Goal: Information Seeking & Learning: Learn about a topic

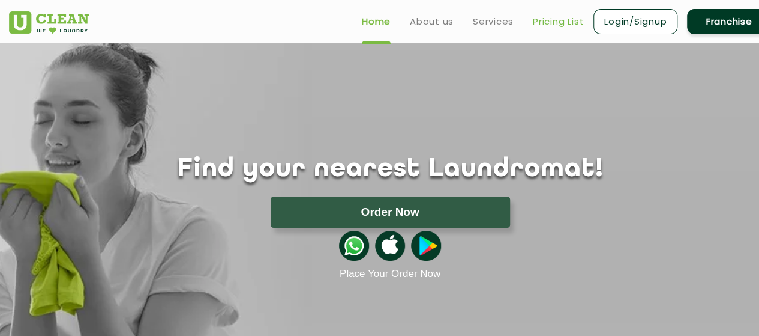
click at [537, 26] on link "Pricing List" at bounding box center [558, 21] width 51 height 14
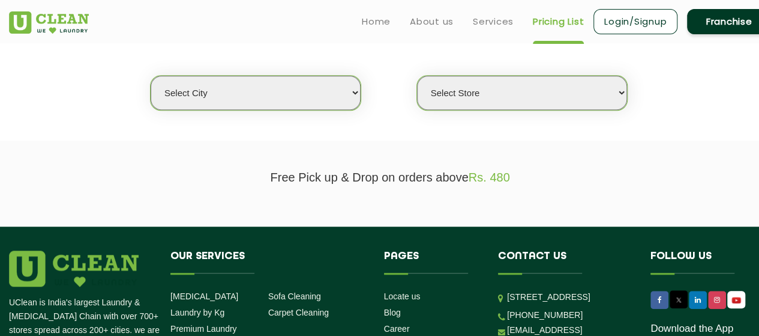
scroll to position [302, 0]
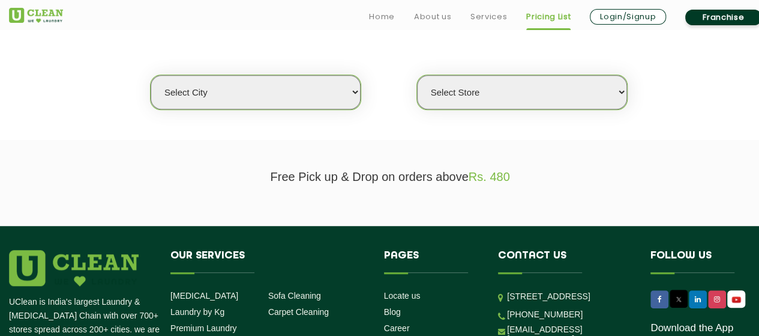
click at [313, 90] on select "Select city [GEOGRAPHIC_DATA] [GEOGRAPHIC_DATA] [GEOGRAPHIC_DATA] [GEOGRAPHIC_D…" at bounding box center [256, 92] width 210 height 34
select select "4"
click at [151, 75] on select "Select city [GEOGRAPHIC_DATA] [GEOGRAPHIC_DATA] [GEOGRAPHIC_DATA] [GEOGRAPHIC_D…" at bounding box center [256, 92] width 210 height 34
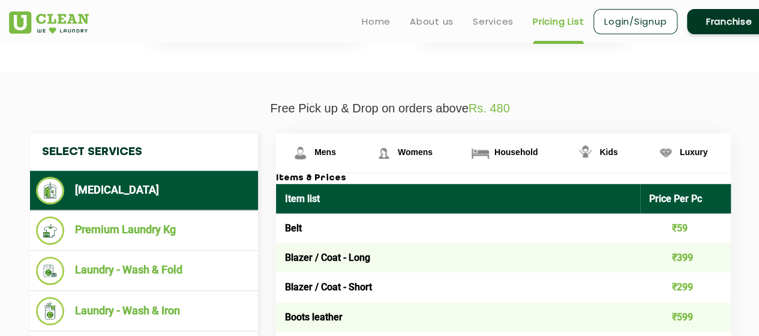
scroll to position [470, 0]
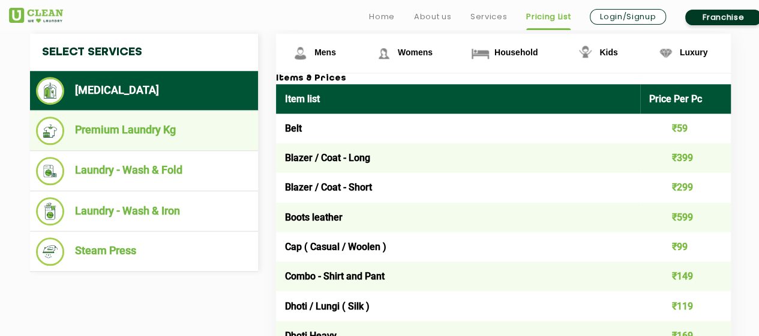
click at [135, 133] on li "Premium Laundry Kg" at bounding box center [144, 130] width 216 height 28
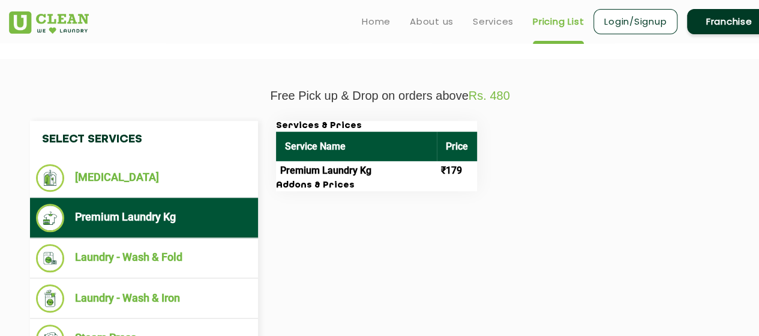
scroll to position [388, 0]
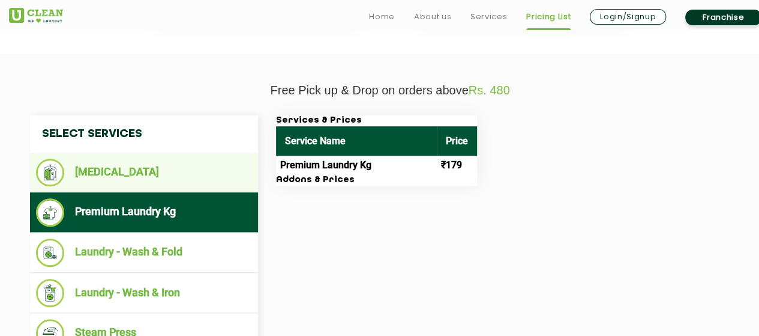
click at [134, 167] on li "[MEDICAL_DATA]" at bounding box center [144, 172] width 216 height 28
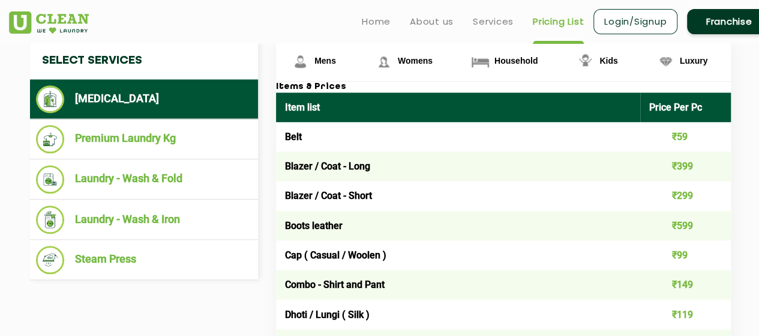
scroll to position [460, 0]
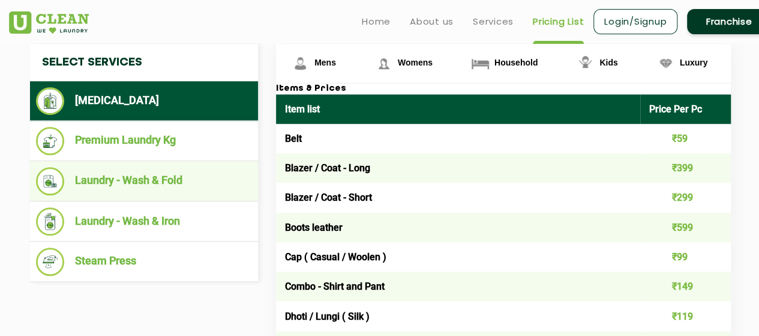
click at [150, 176] on li "Laundry - Wash & Fold" at bounding box center [144, 181] width 216 height 28
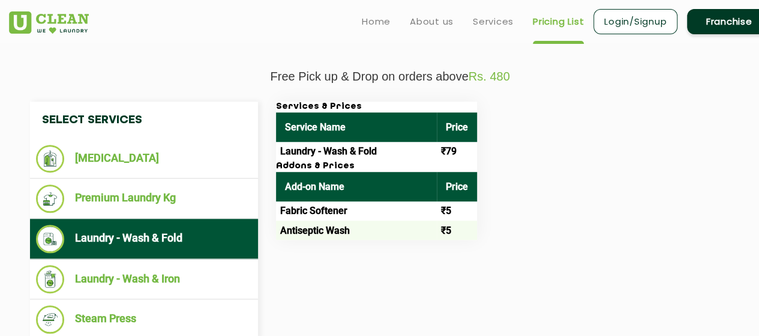
scroll to position [401, 0]
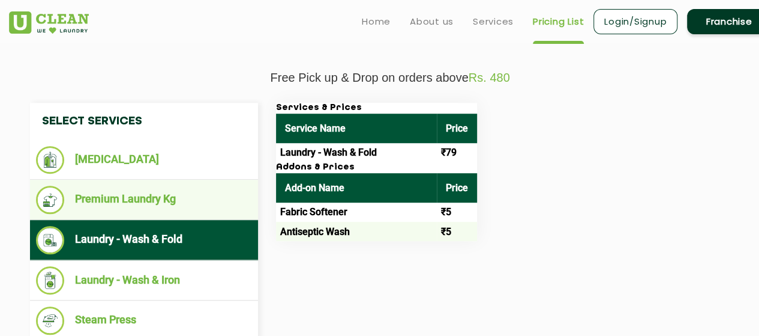
click at [126, 196] on li "Premium Laundry Kg" at bounding box center [144, 199] width 216 height 28
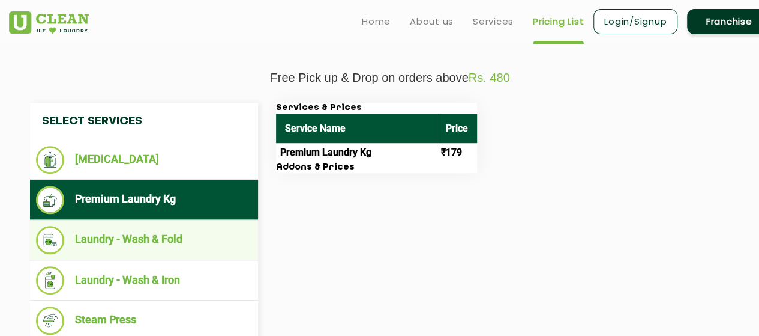
click at [138, 232] on li "Laundry - Wash & Fold" at bounding box center [144, 240] width 216 height 28
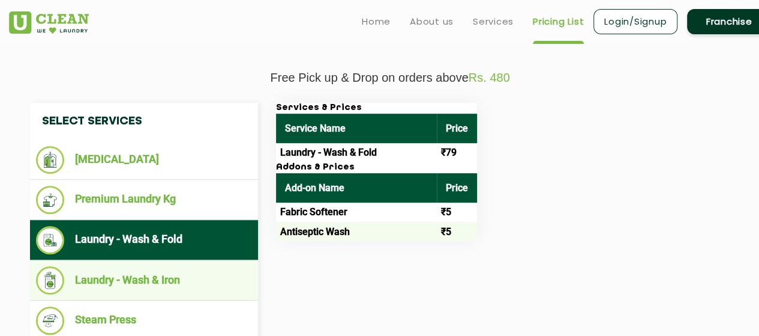
click at [143, 268] on li "Laundry - Wash & Iron" at bounding box center [144, 280] width 216 height 28
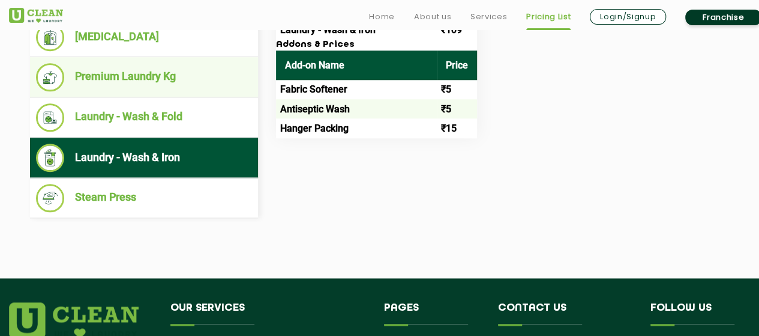
scroll to position [526, 0]
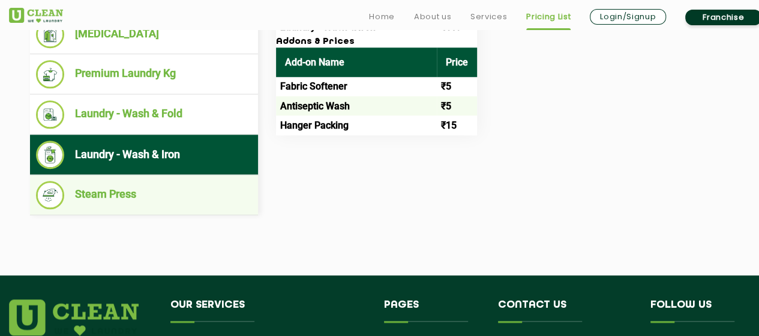
click at [155, 193] on li "Steam Press" at bounding box center [144, 195] width 216 height 28
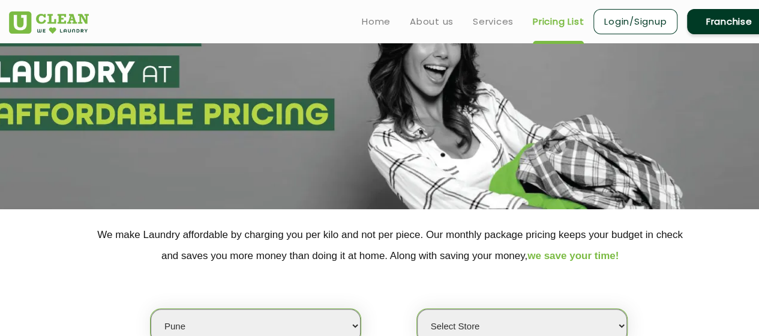
scroll to position [0, 0]
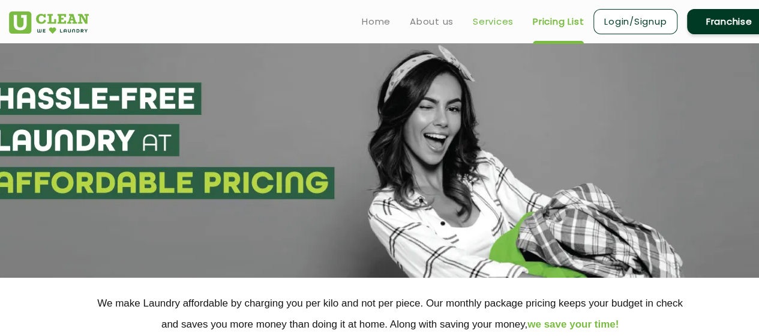
click at [489, 24] on link "Services" at bounding box center [493, 21] width 41 height 14
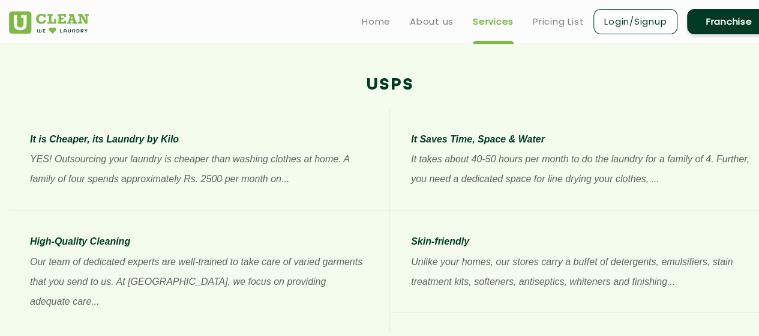
scroll to position [891, 0]
click at [279, 176] on p "YES! Outsourcing your laundry is cheaper than washing clothes at home. A family…" at bounding box center [199, 168] width 339 height 40
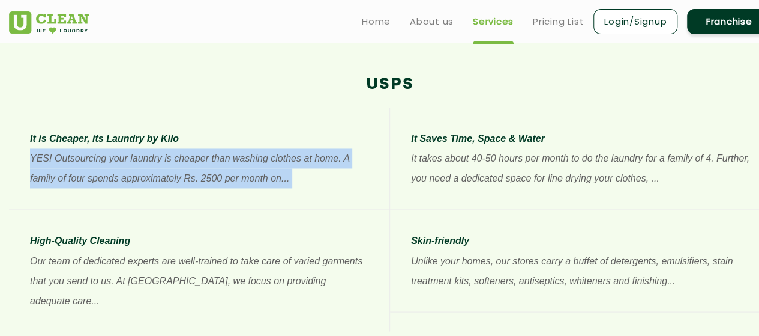
click at [279, 176] on p "YES! Outsourcing your laundry is cheaper than washing clothes at home. A family…" at bounding box center [199, 168] width 339 height 40
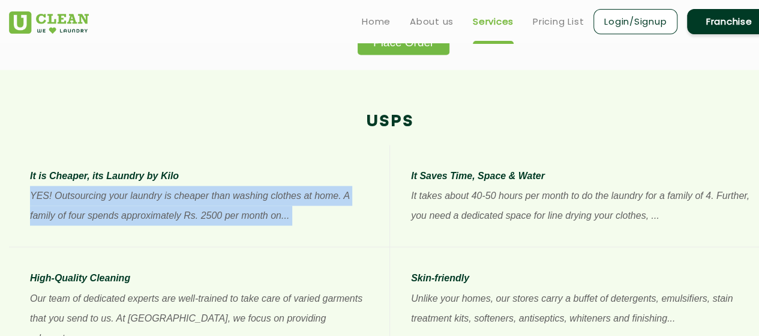
scroll to position [855, 0]
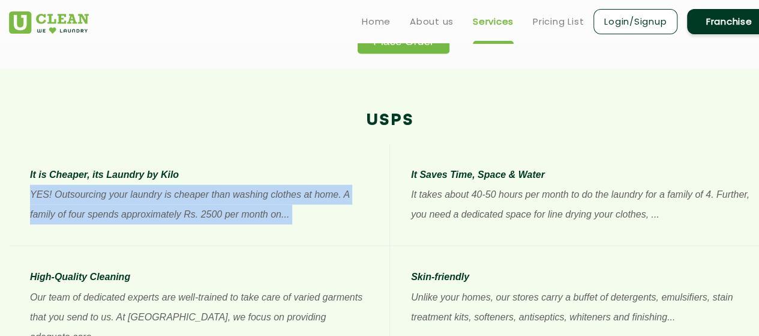
click at [229, 195] on p "YES! Outsourcing your laundry is cheaper than washing clothes at home. A family…" at bounding box center [199, 204] width 339 height 40
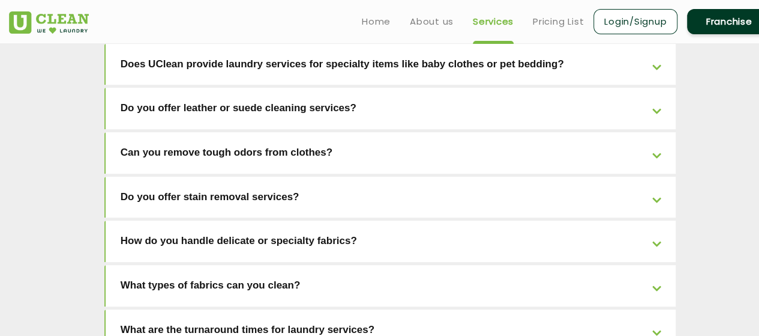
scroll to position [2382, 0]
